Goal: Task Accomplishment & Management: Use online tool/utility

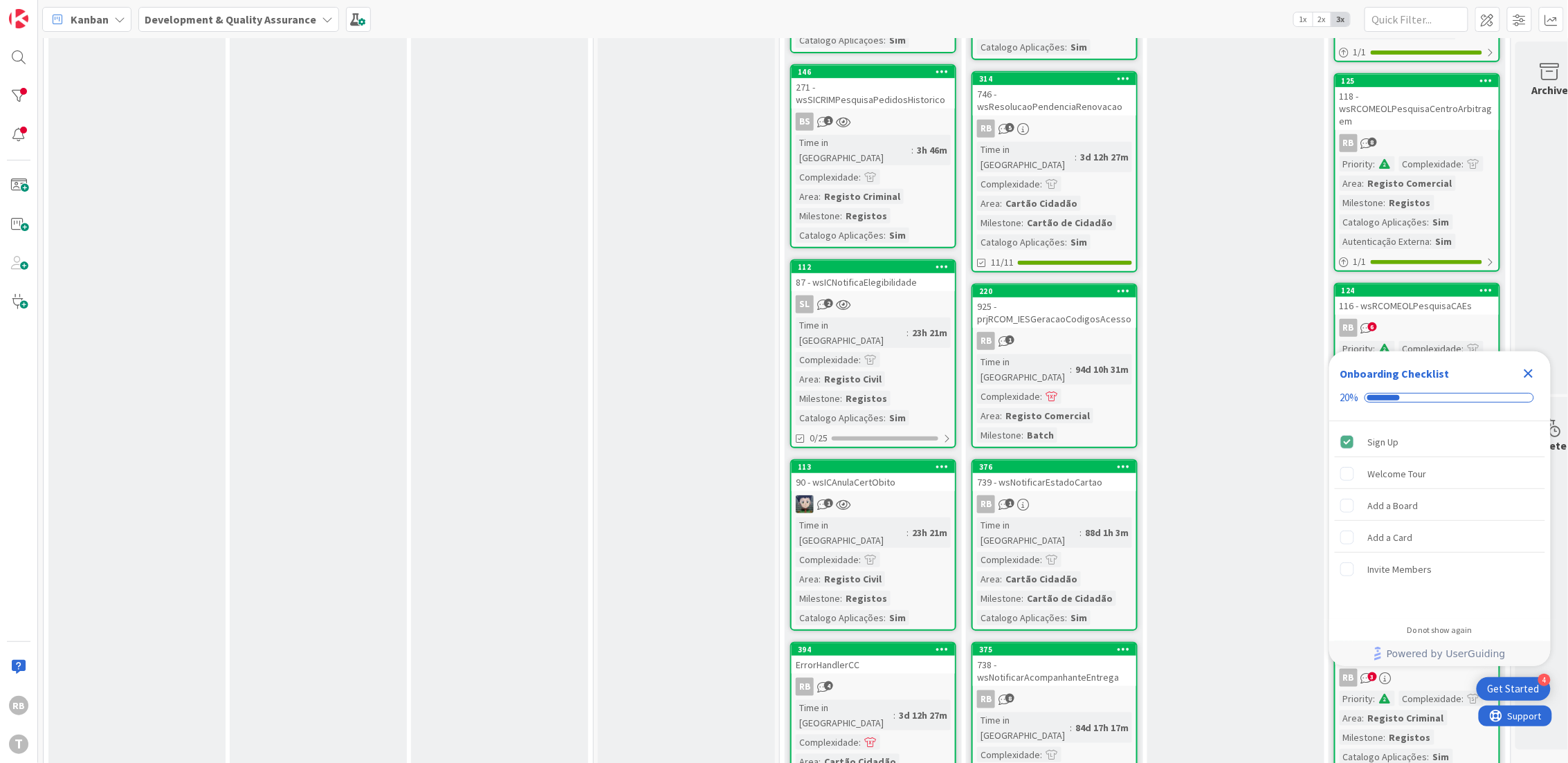
click at [910, 103] on link "146 271 - wsSICRIMPesquisaPedidosHistorico BS 1 Time in Column : 3h 46m Complex…" at bounding box center [873, 156] width 166 height 184
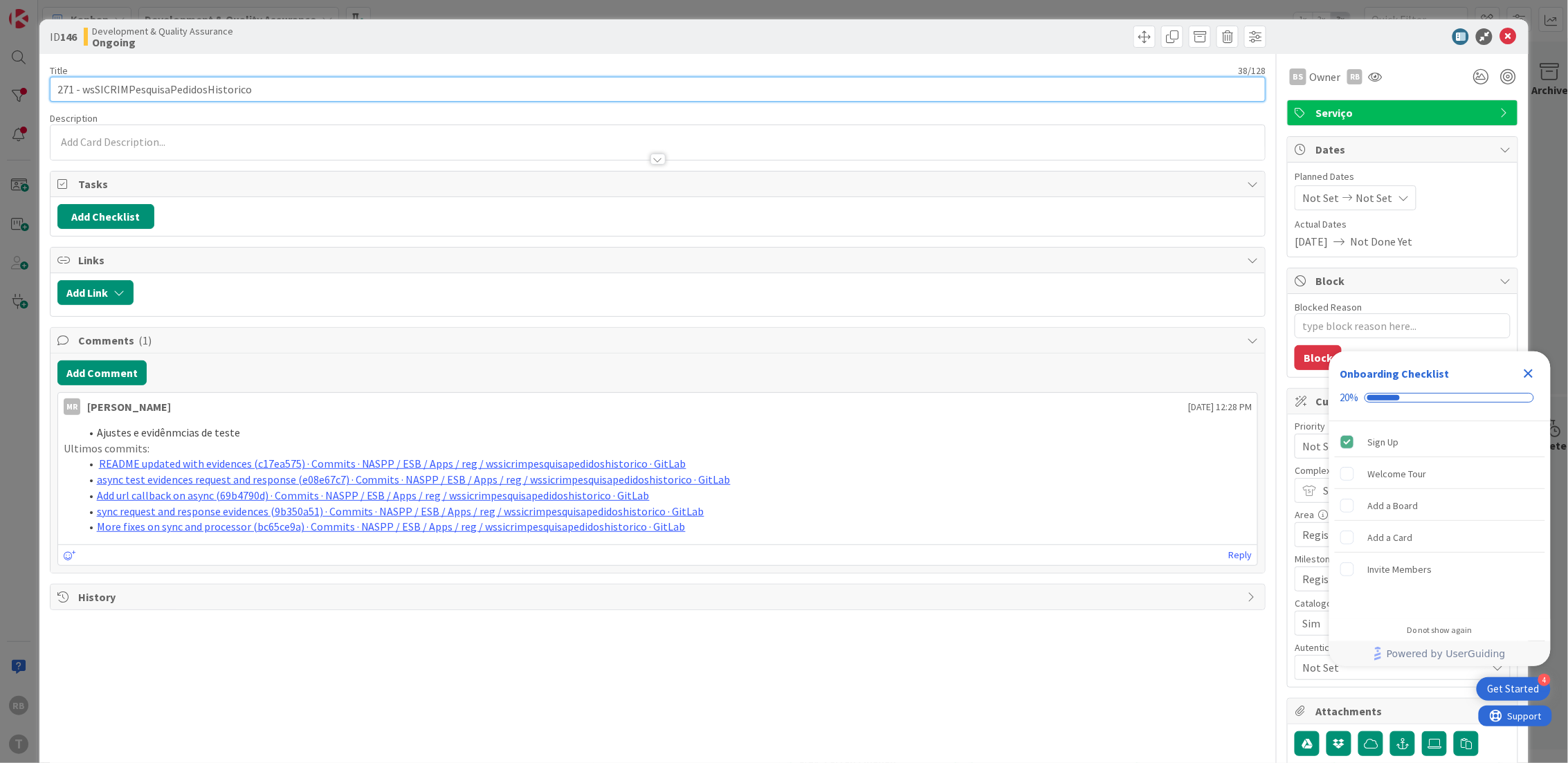
click at [183, 77] on input "271 - wsSICRIMPesquisaPedidosHistorico" at bounding box center [658, 89] width 1217 height 25
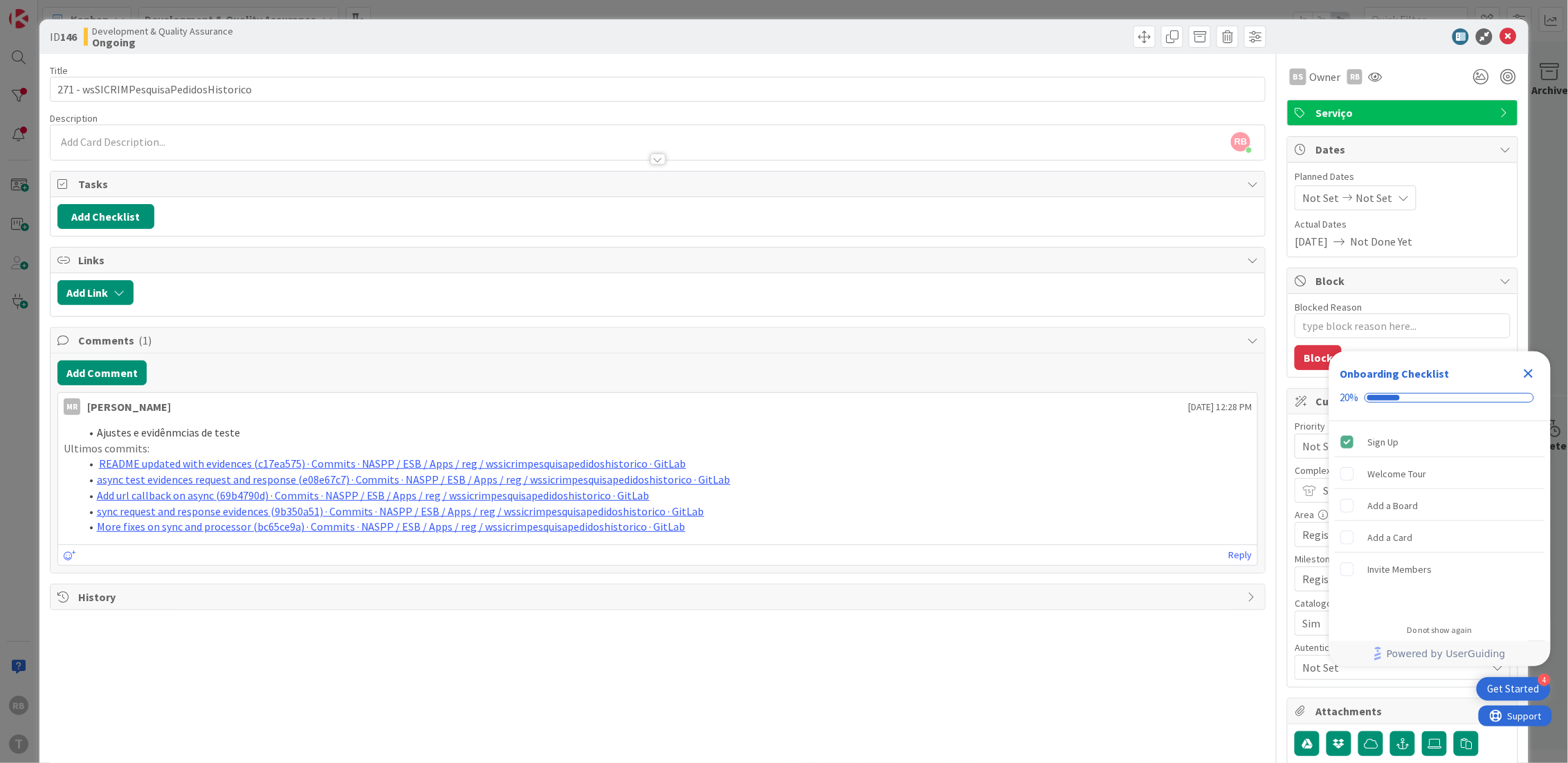
type textarea "x"
